Goal: Transaction & Acquisition: Purchase product/service

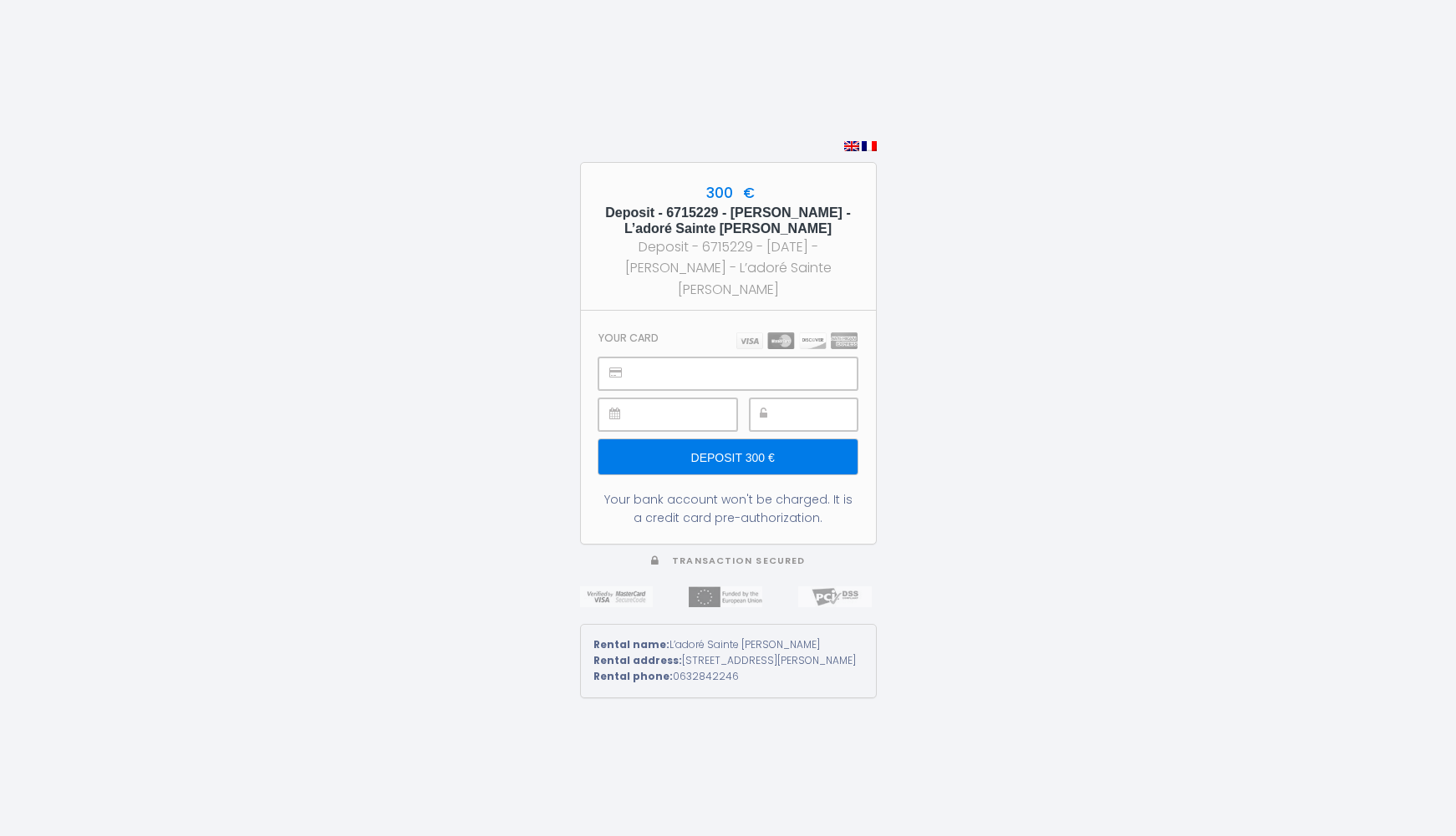
click at [779, 399] on div at bounding box center [803, 415] width 108 height 33
click at [776, 453] on input "Deposit 300 €" at bounding box center [728, 458] width 258 height 35
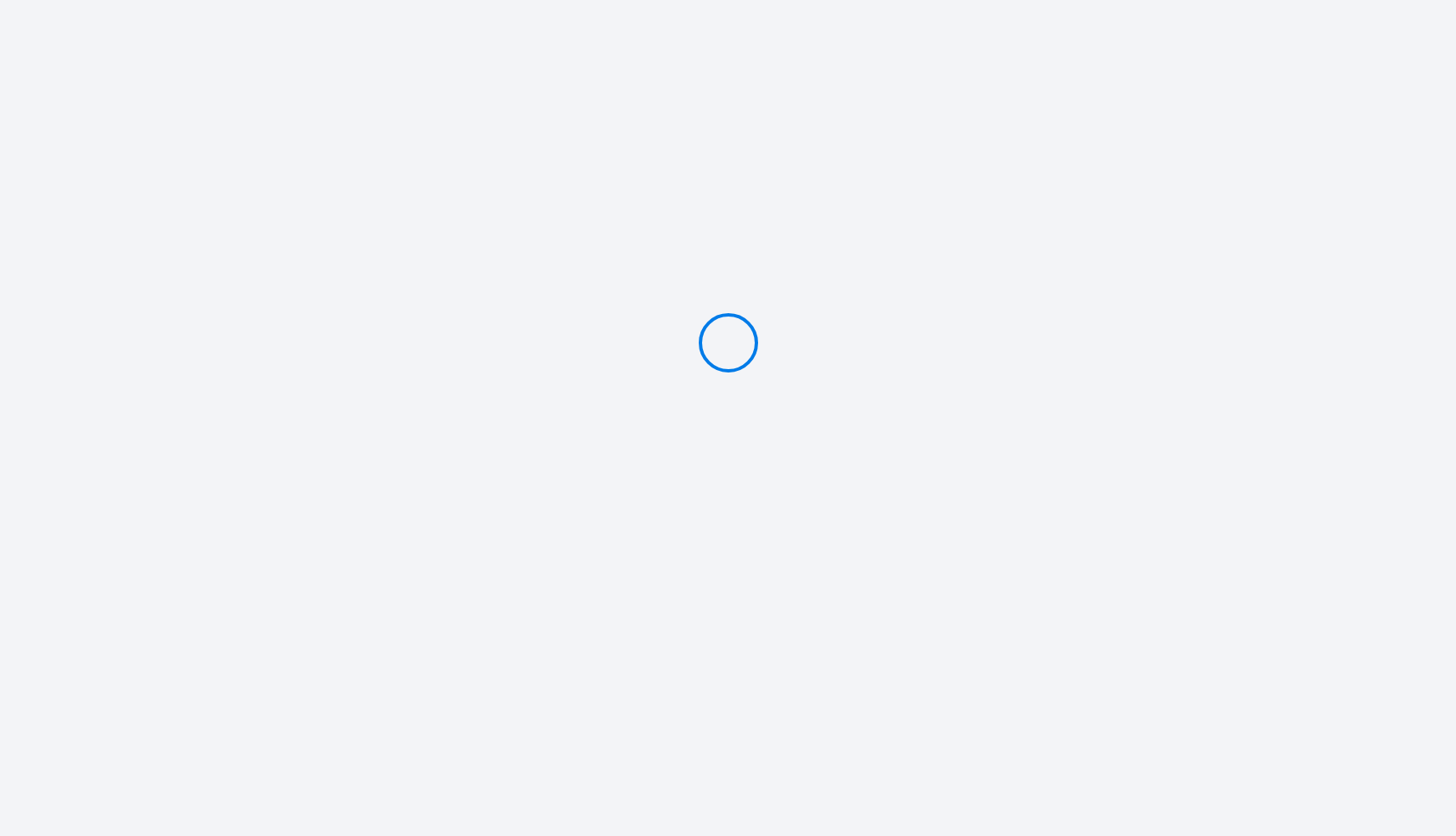
type input "Deposit 300 €"
click at [993, 341] on div "300 € Deposit - 6715229 - JOHANN LAVAL - L’adoré Sainte Catherine Deposit - 671…" at bounding box center [728, 418] width 1456 height 836
select select
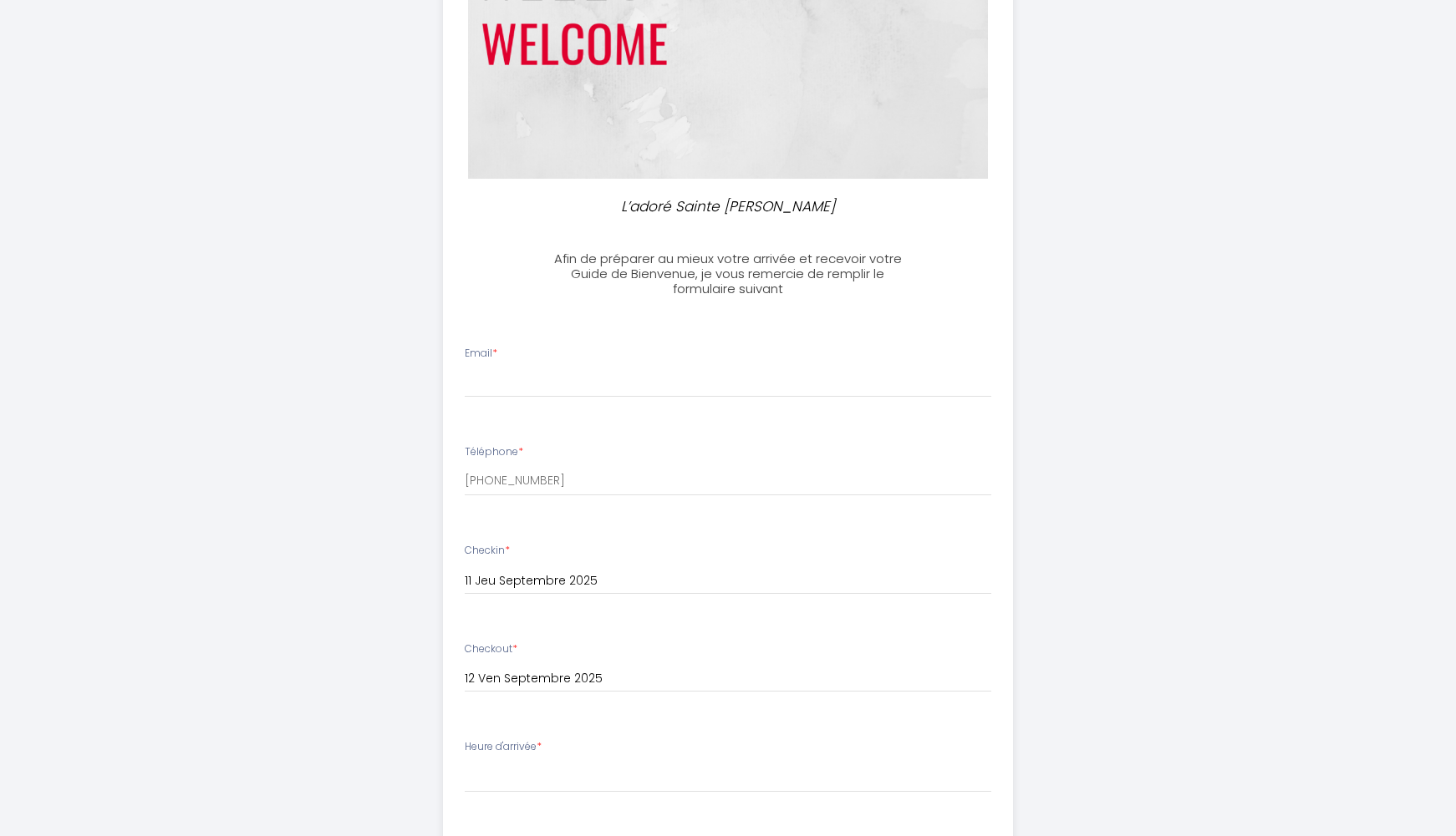
scroll to position [250, 0]
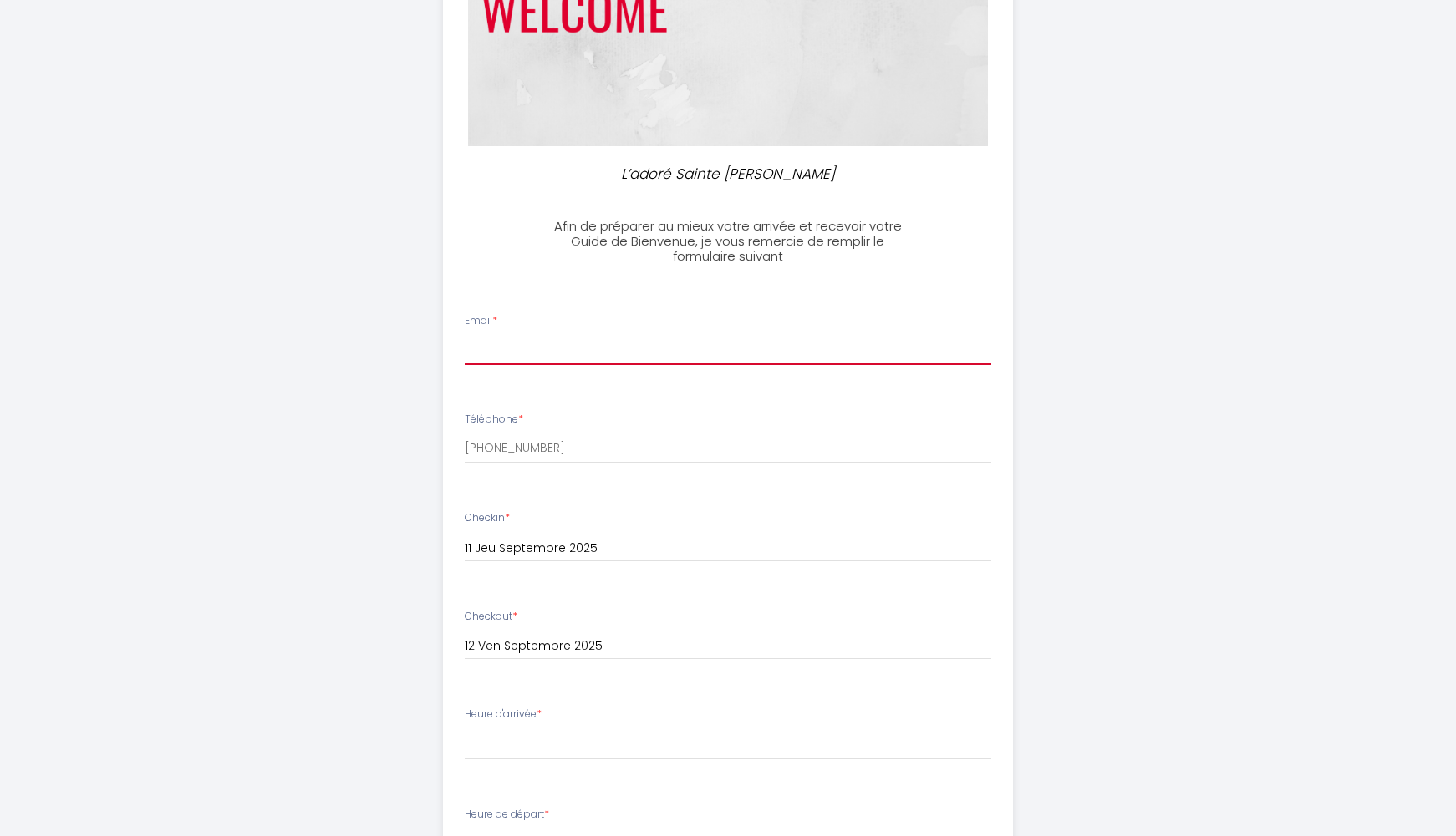
click at [583, 351] on input "Email *" at bounding box center [728, 351] width 528 height 30
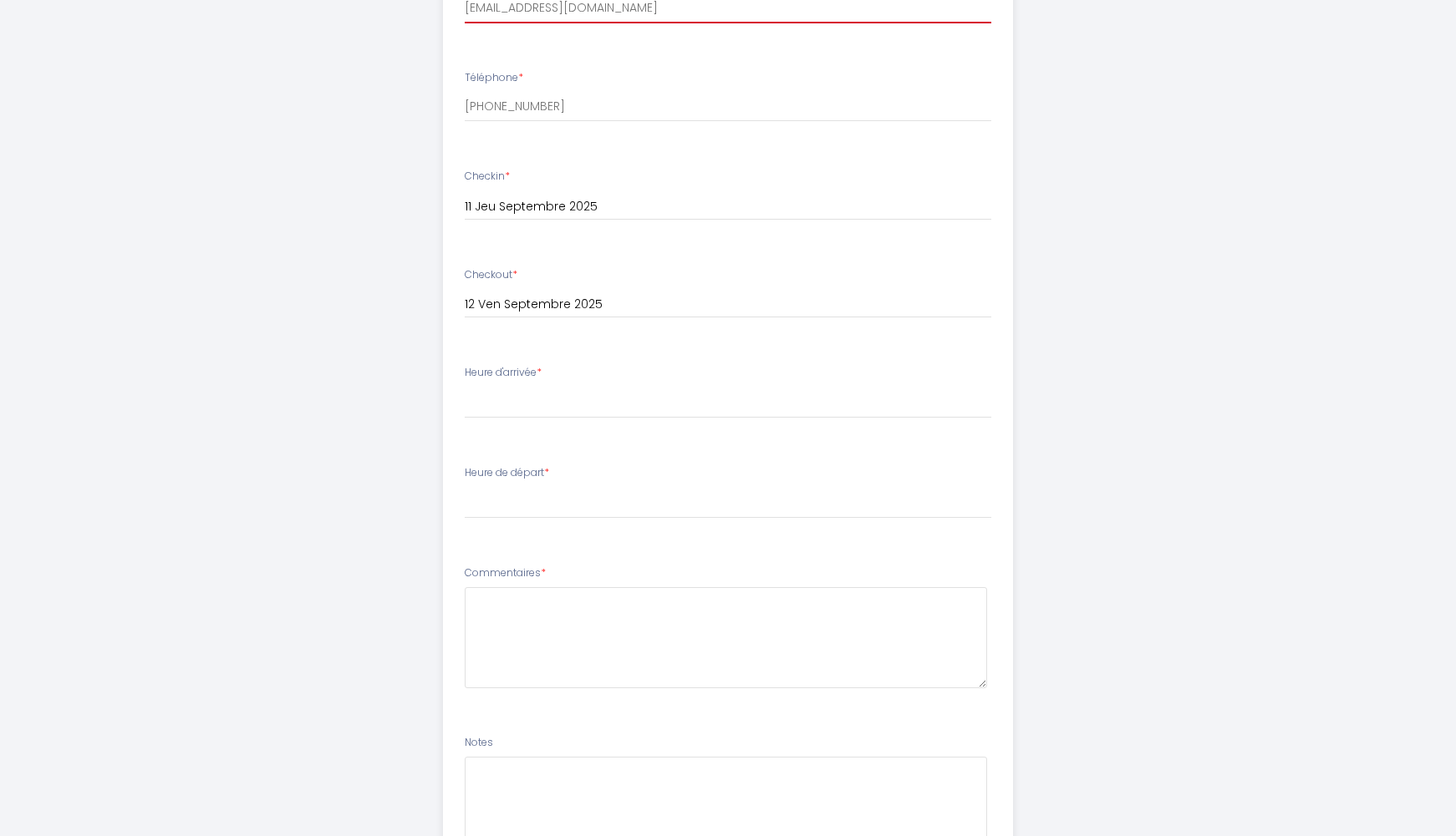
scroll to position [603, 0]
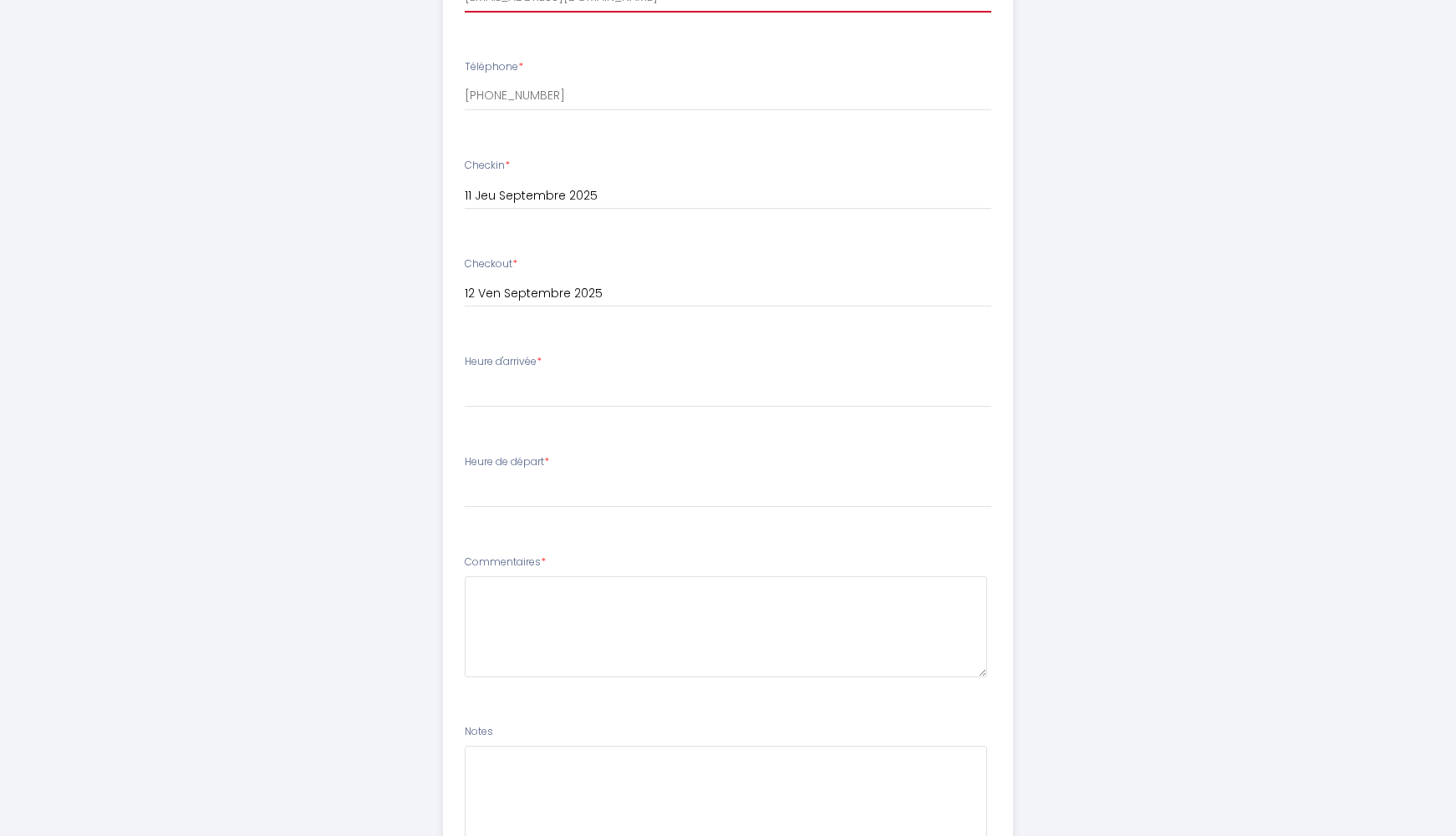
type input "[EMAIL_ADDRESS][DOMAIN_NAME]"
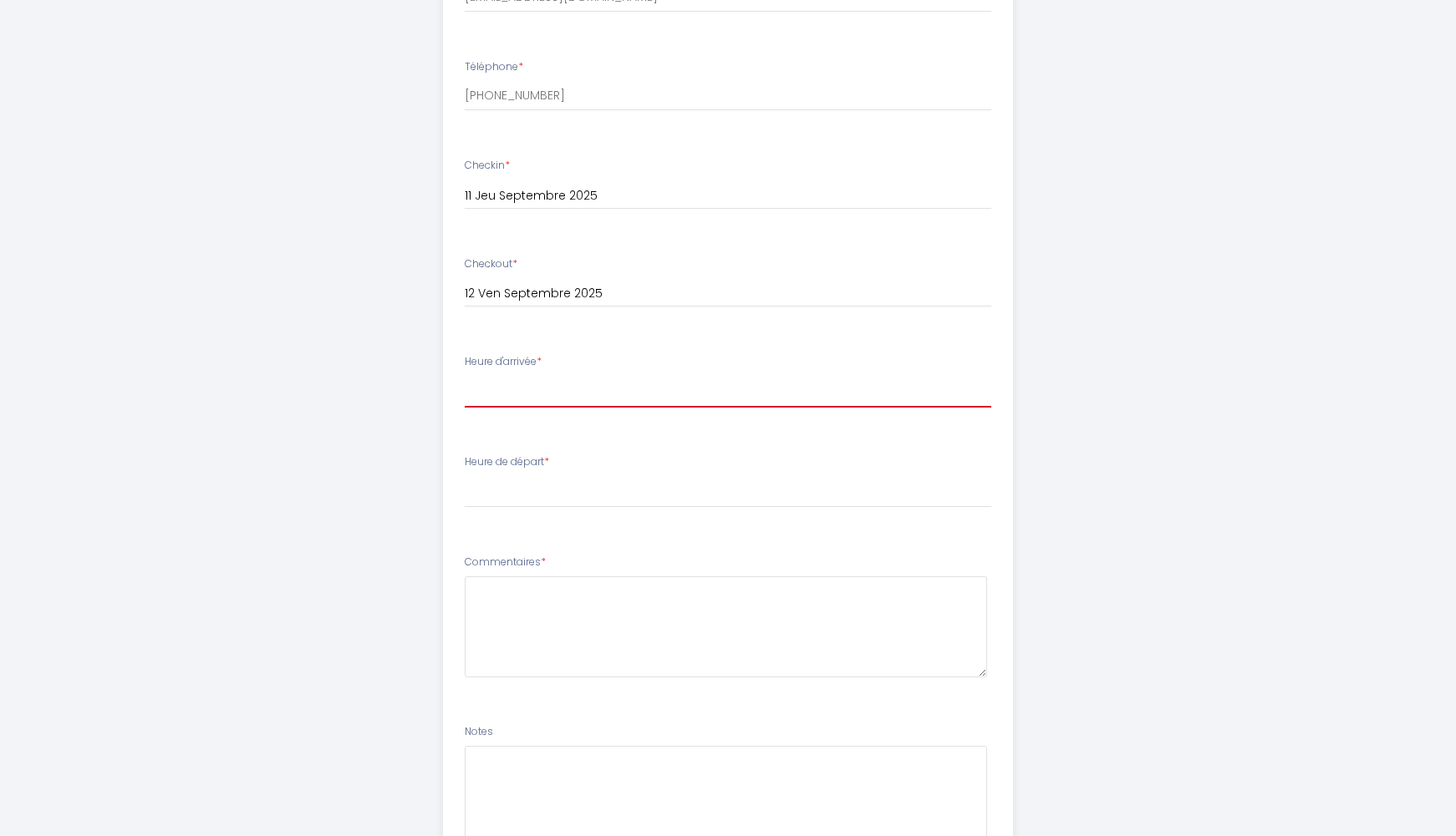
click at [583, 390] on select "15:00 15:30 16:00 16:30 17:00 17:30 18:00 18:30 19:00 19:30 20:00 20:30 21:00 2…" at bounding box center [728, 392] width 528 height 32
select select "19:00"
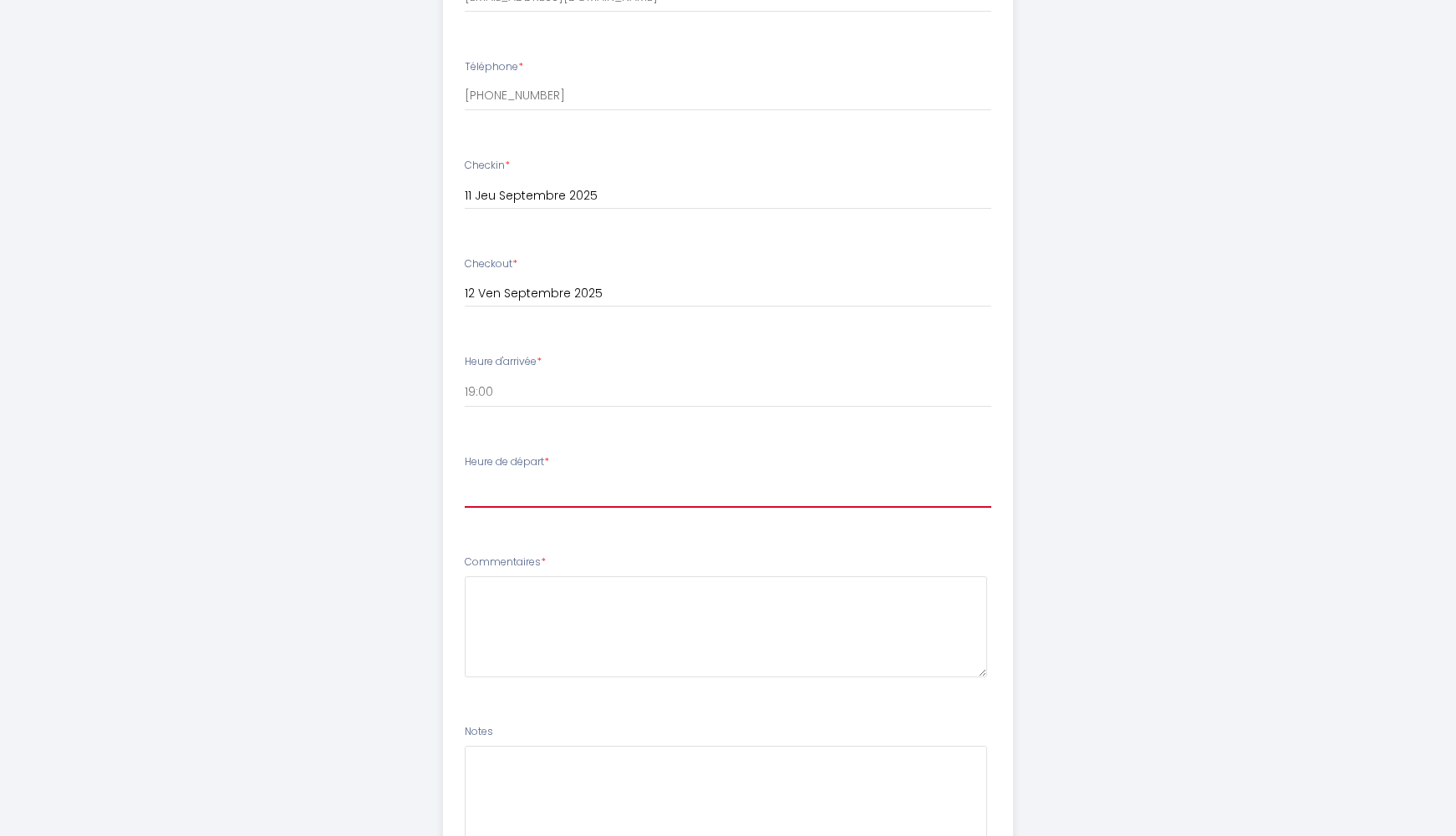
click at [561, 496] on select "00:00 00:30 01:00 01:30 02:00 02:30 03:00 03:30 04:00 04:30 05:00 05:30 06:00 0…" at bounding box center [728, 492] width 528 height 32
select select "10:30"
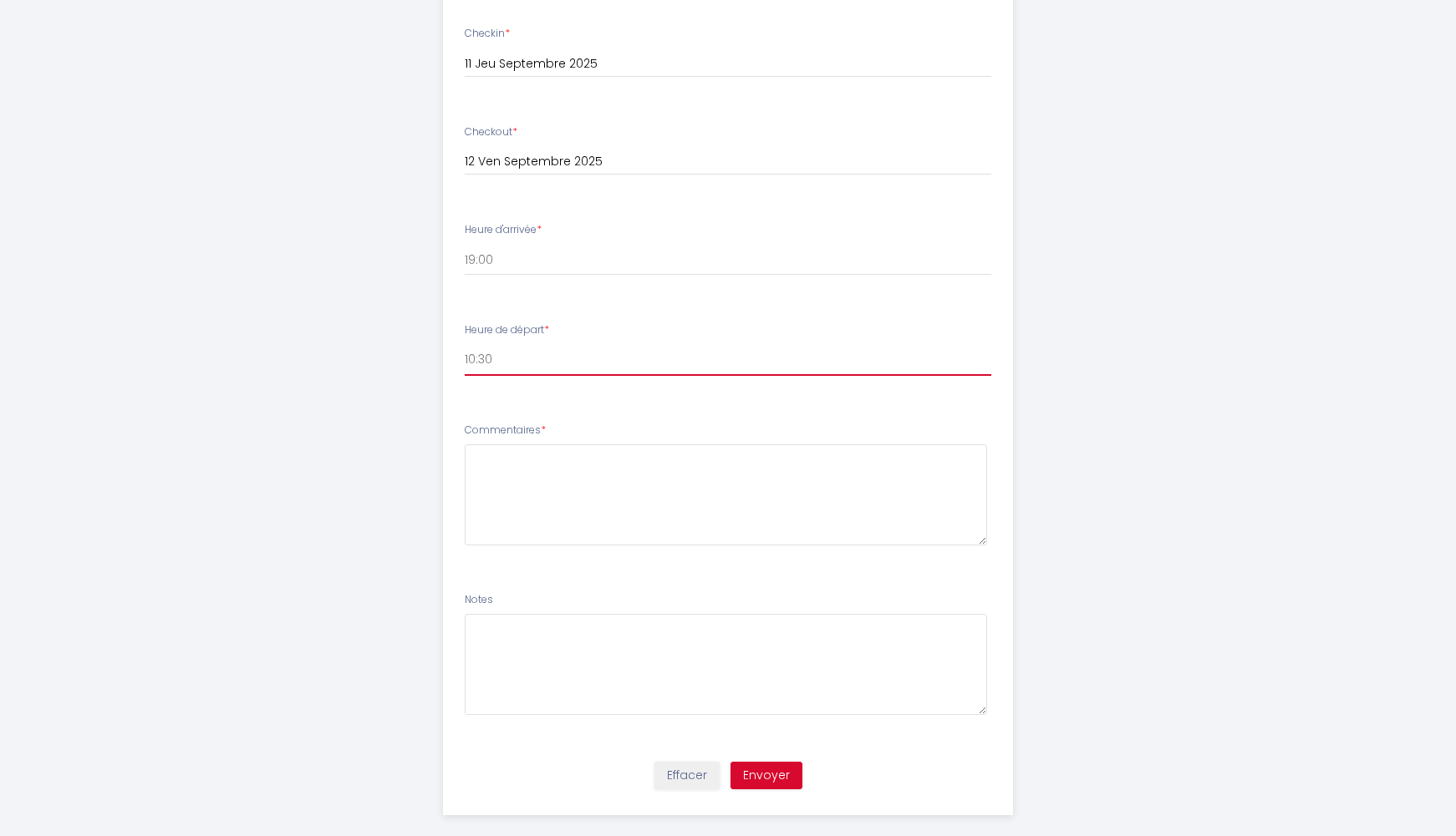
scroll to position [744, 0]
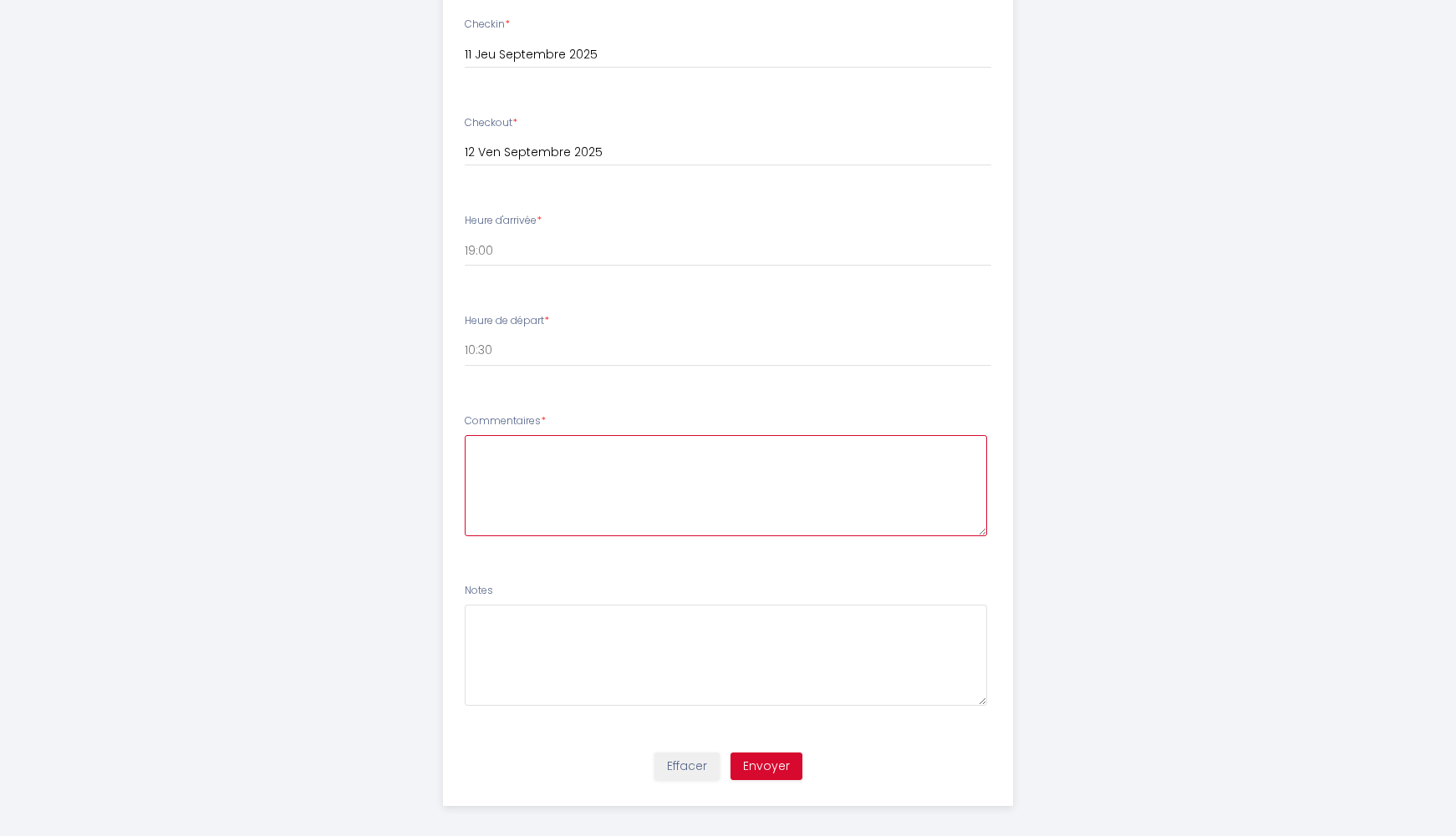
click at [580, 473] on textarea at bounding box center [726, 486] width 524 height 101
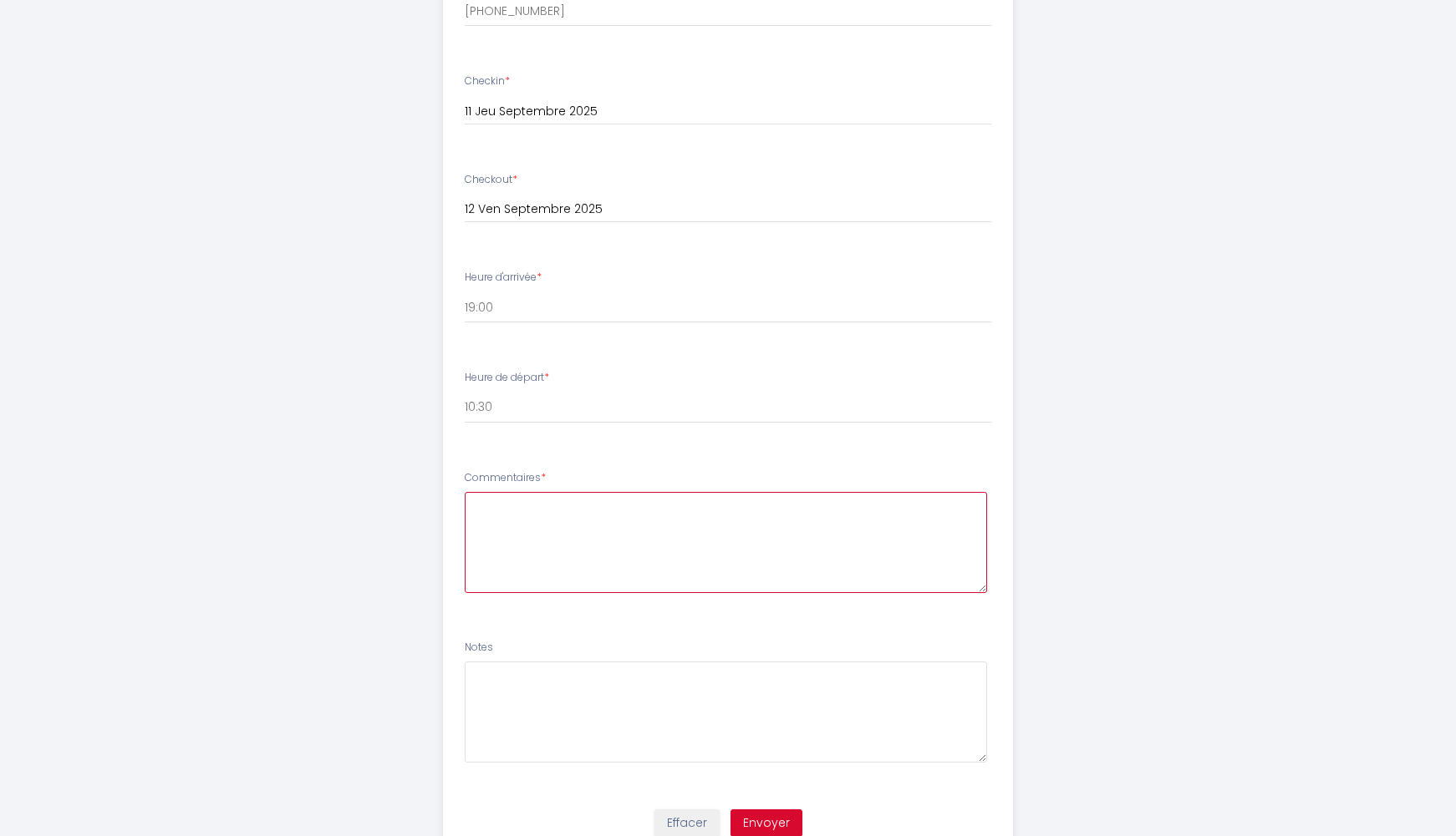
scroll to position [756, 0]
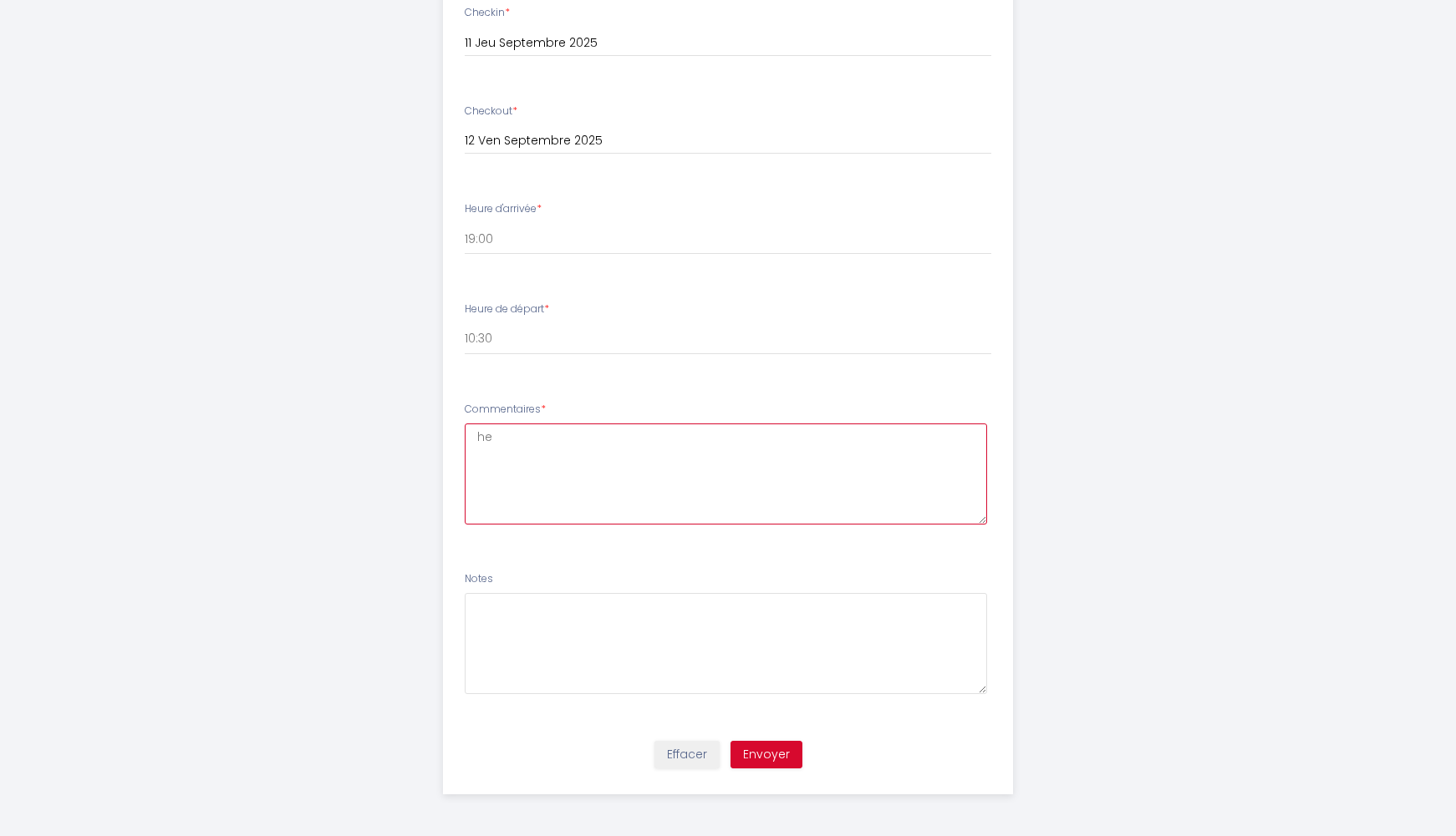
type textarea "h"
type textarea "c"
type textarea "aucun"
click at [773, 756] on button "Envoyer" at bounding box center [766, 755] width 72 height 29
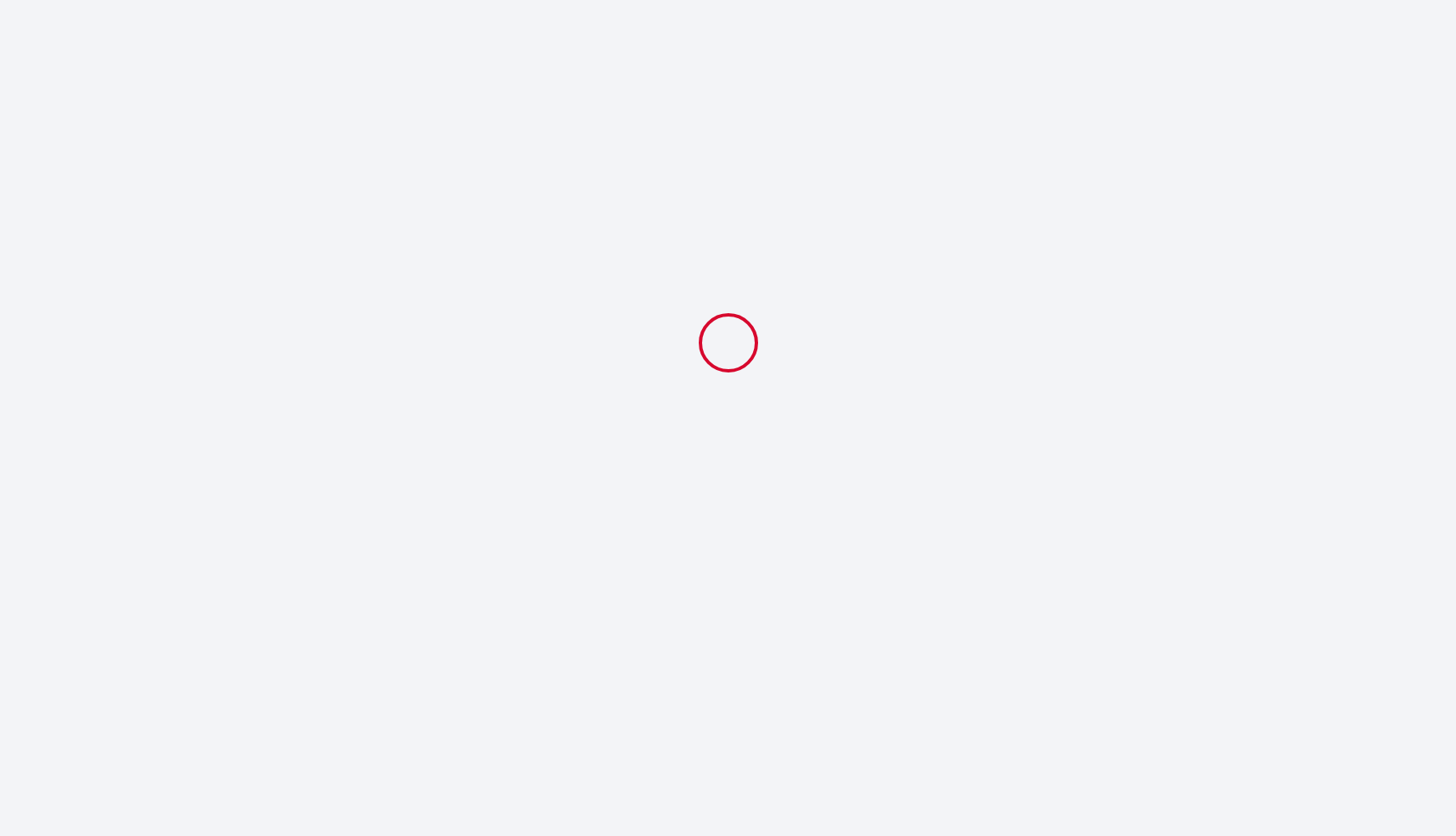
select select "19:00"
select select "10:30"
